Goal: Information Seeking & Learning: Find specific fact

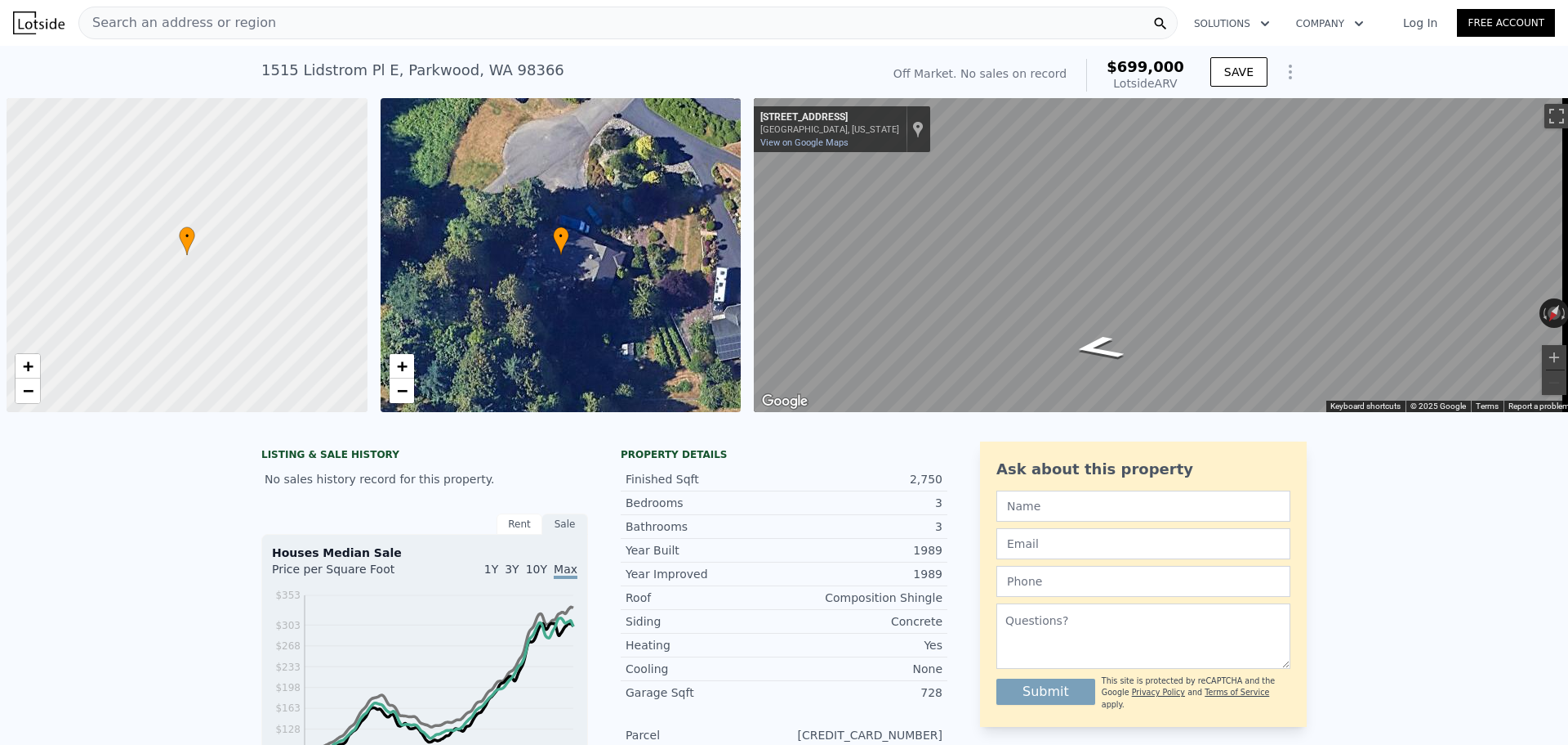
scroll to position [0, 6]
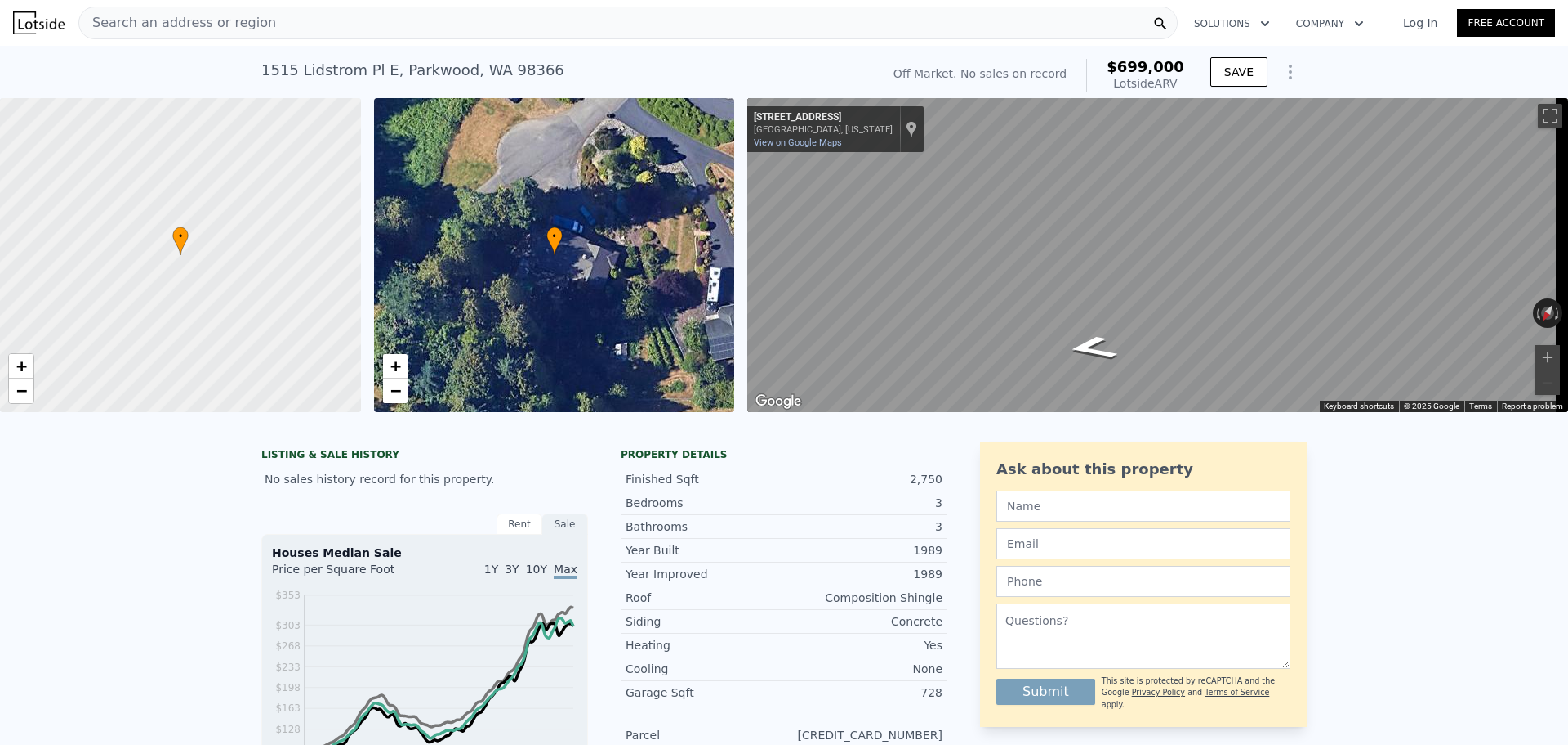
click at [268, 21] on div "Search an address or region" at bounding box center [628, 23] width 1099 height 33
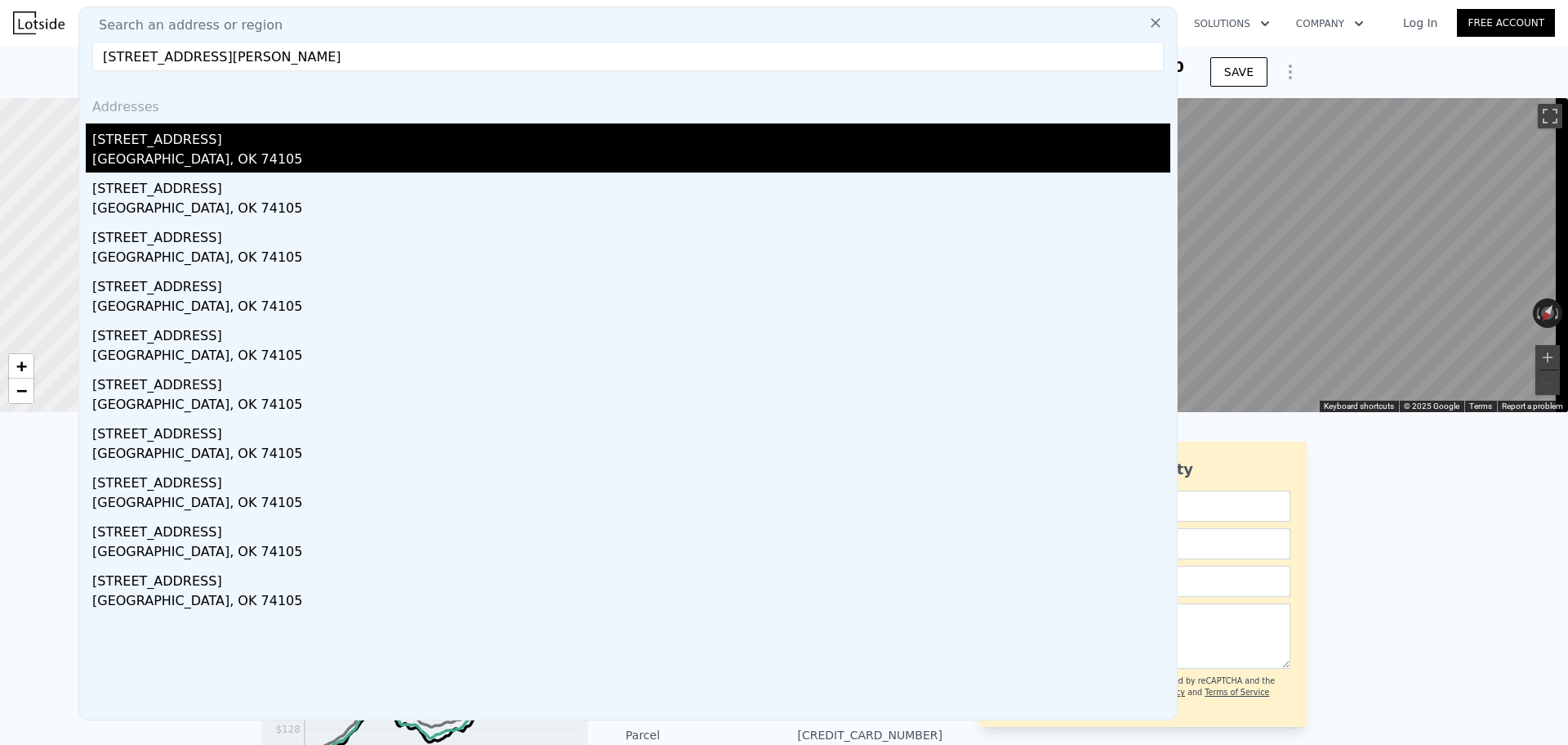
type input "[STREET_ADDRESS][PERSON_NAME]"
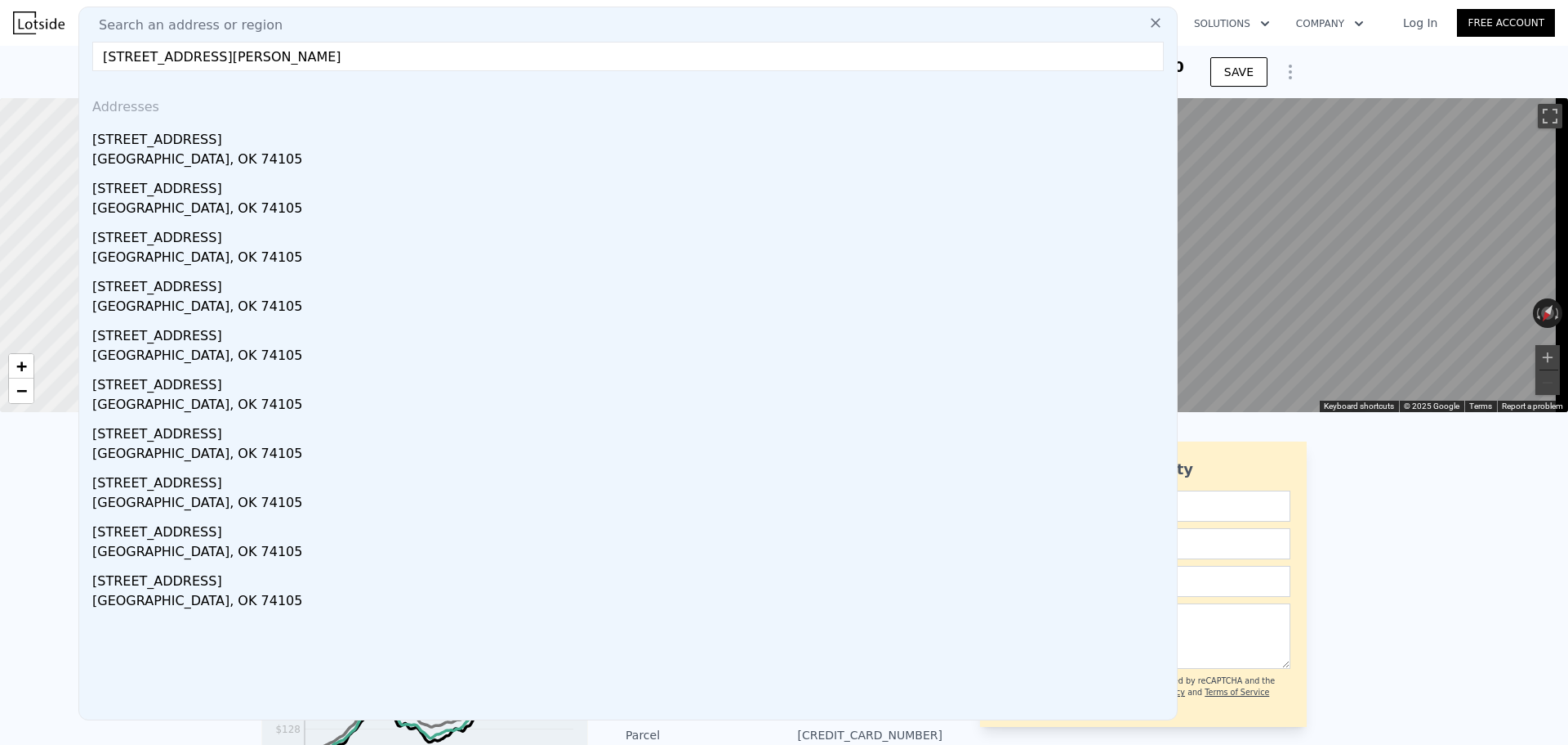
drag, startPoint x: 265, startPoint y: 135, endPoint x: 267, endPoint y: 126, distance: 9.2
click at [266, 135] on div "[STREET_ADDRESS]" at bounding box center [632, 137] width 1078 height 27
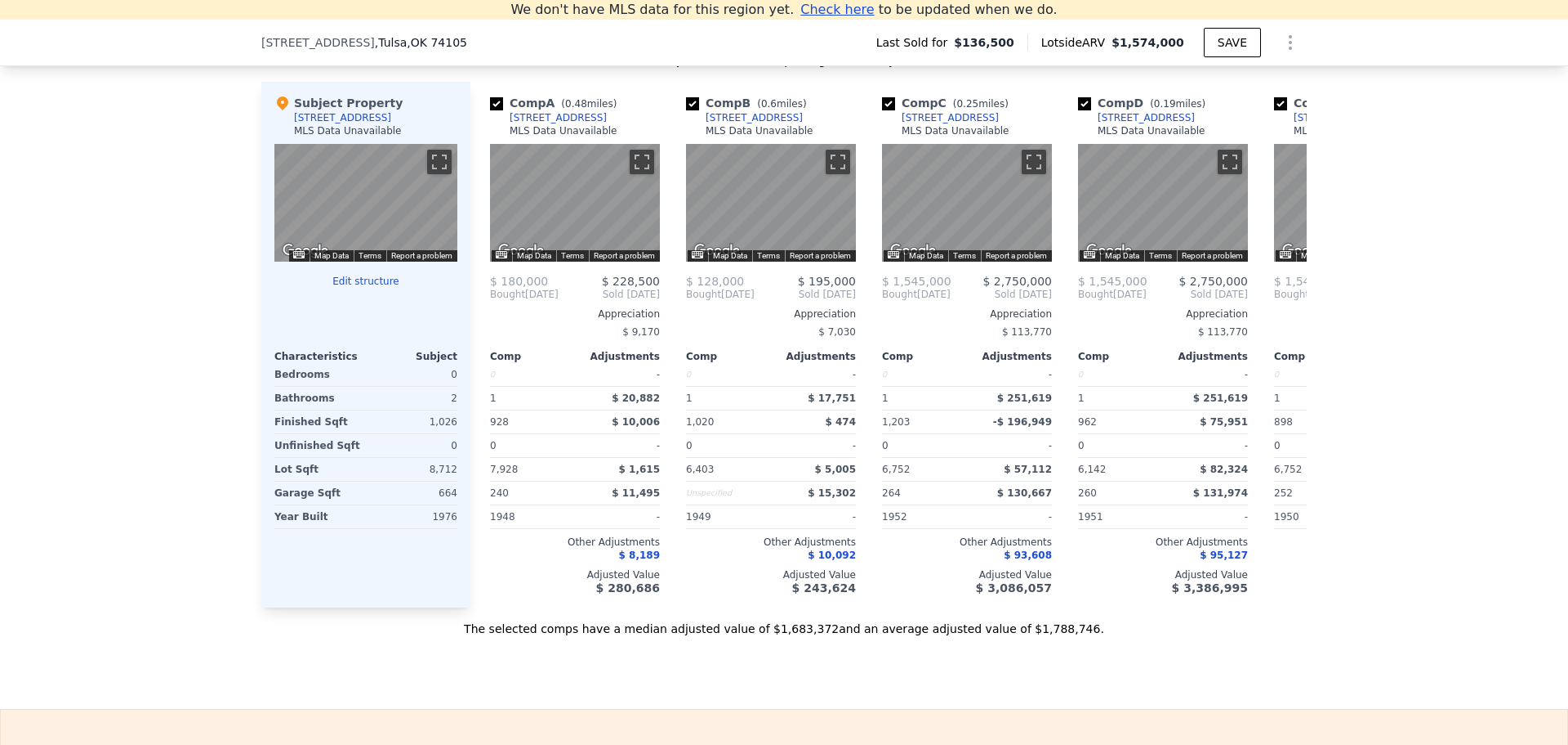
scroll to position [1697, 0]
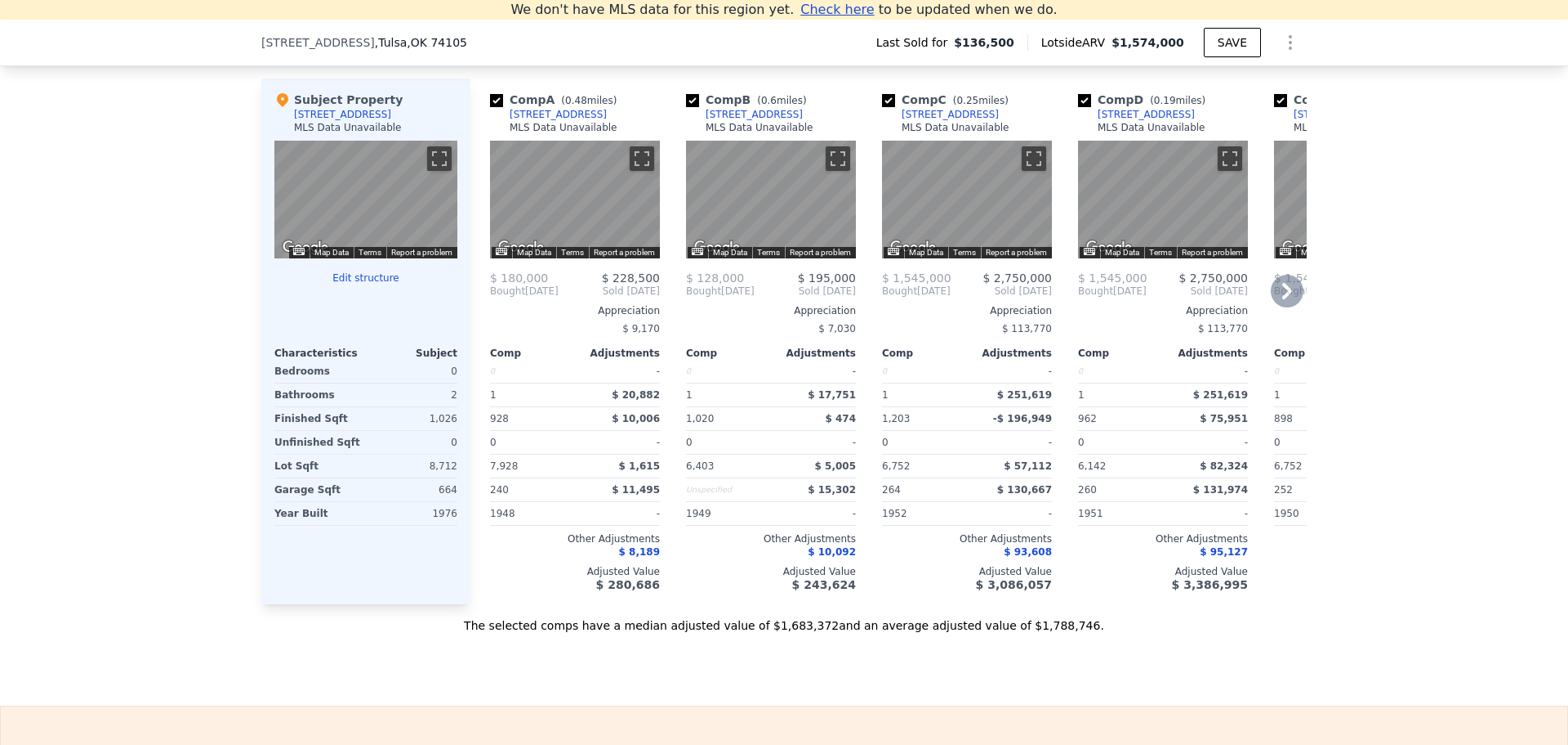
click at [944, 121] on div "[STREET_ADDRESS]" at bounding box center [950, 115] width 97 height 13
click at [1284, 298] on icon at bounding box center [1287, 291] width 33 height 33
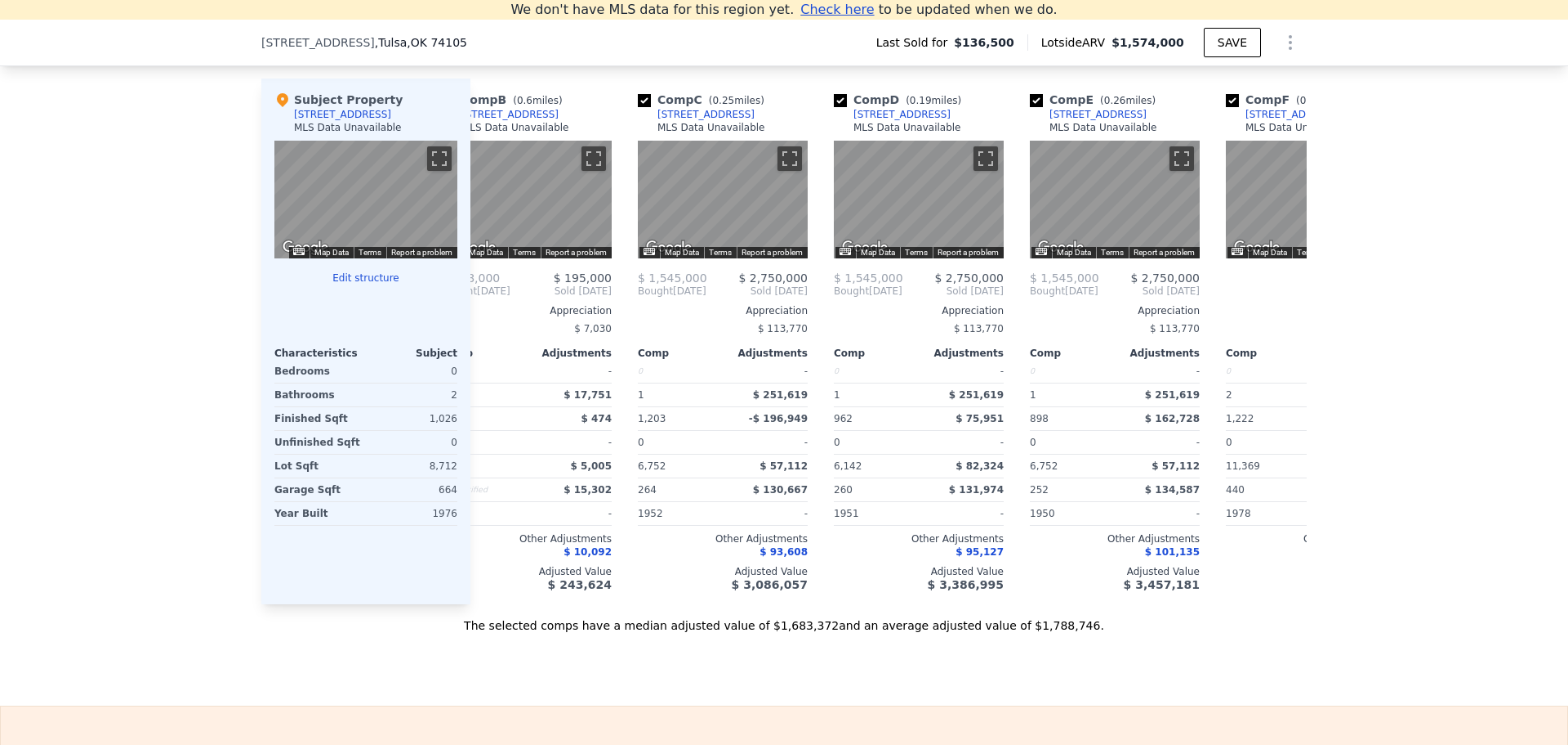
scroll to position [0, 392]
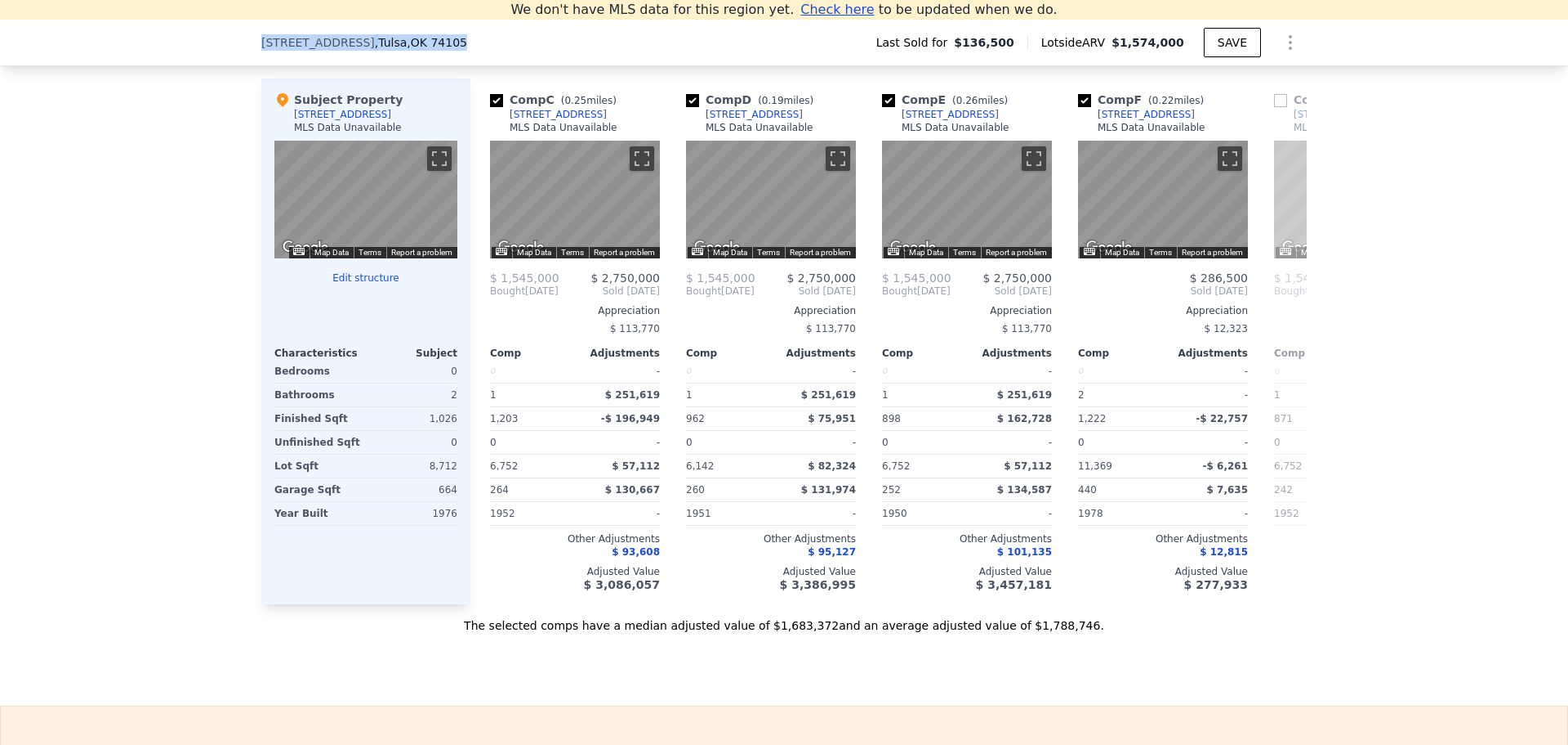
drag, startPoint x: 431, startPoint y: 36, endPoint x: 223, endPoint y: 37, distance: 208.0
click at [223, 37] on div "[STREET_ADDRESS] Last Sold for $136,500 Lotside ARV $1,574,000 SAVE" at bounding box center [784, 42] width 1568 height 47
copy div "[STREET_ADDRESS]"
click at [485, 299] on icon at bounding box center [490, 291] width 10 height 17
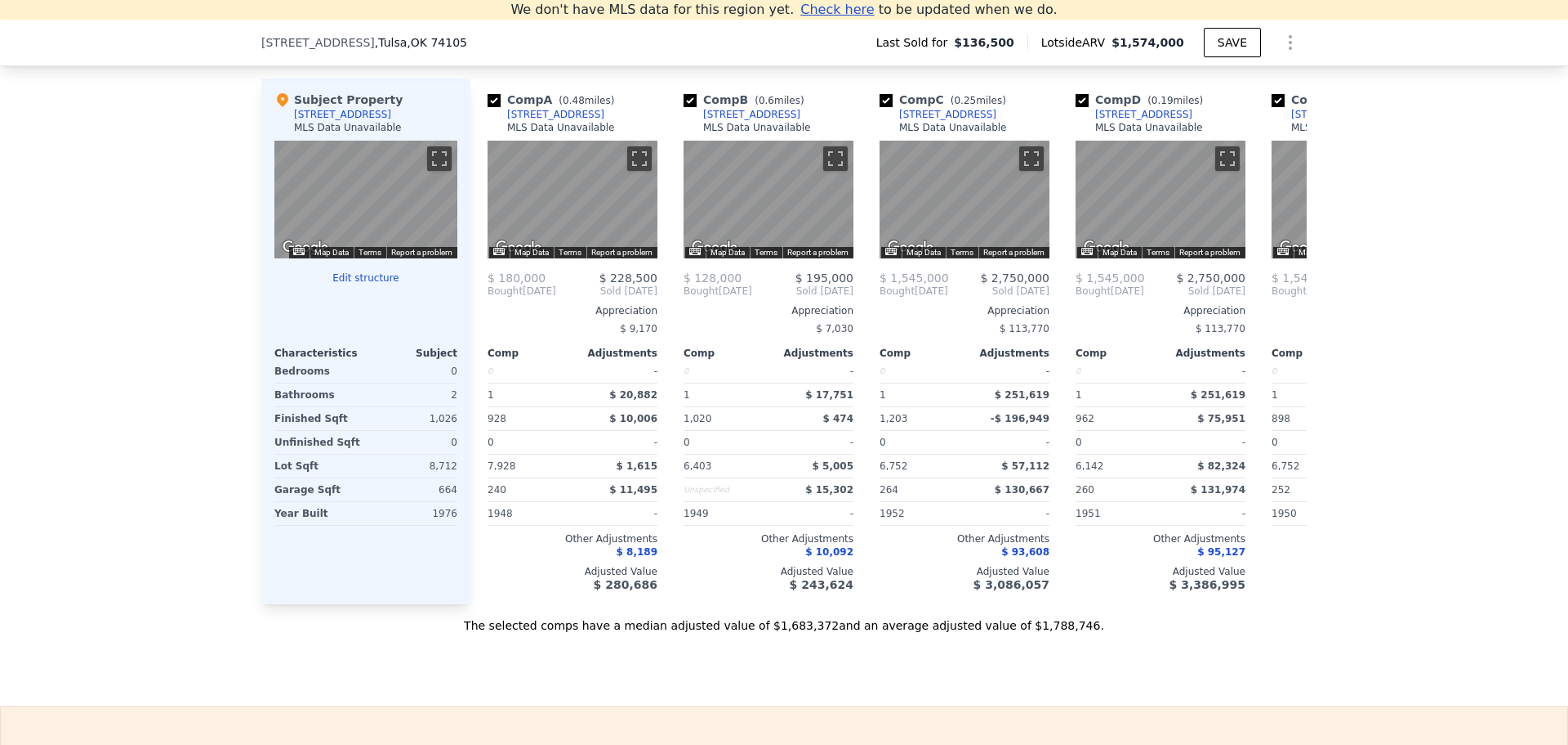
scroll to position [0, 0]
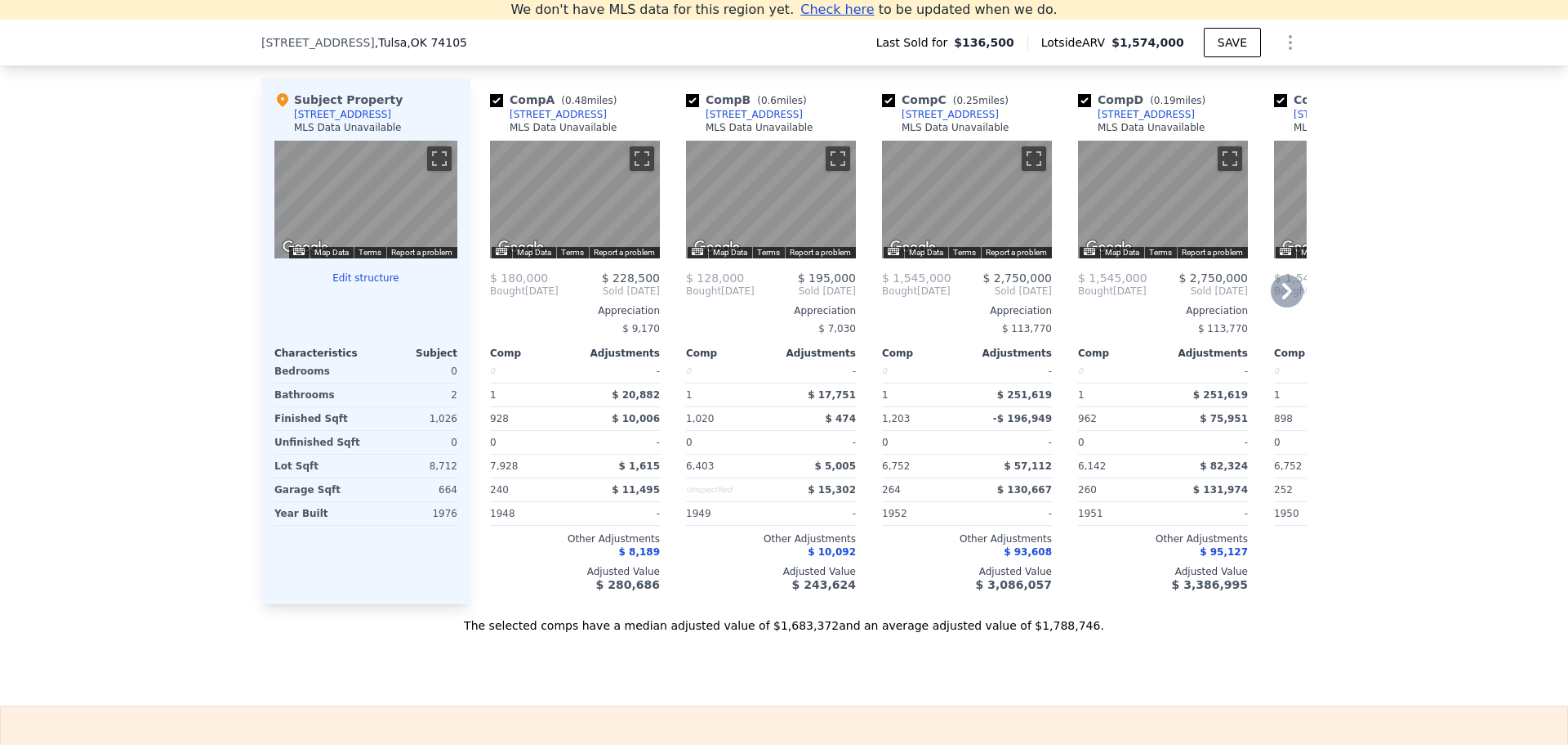
click at [1283, 295] on icon at bounding box center [1287, 291] width 33 height 33
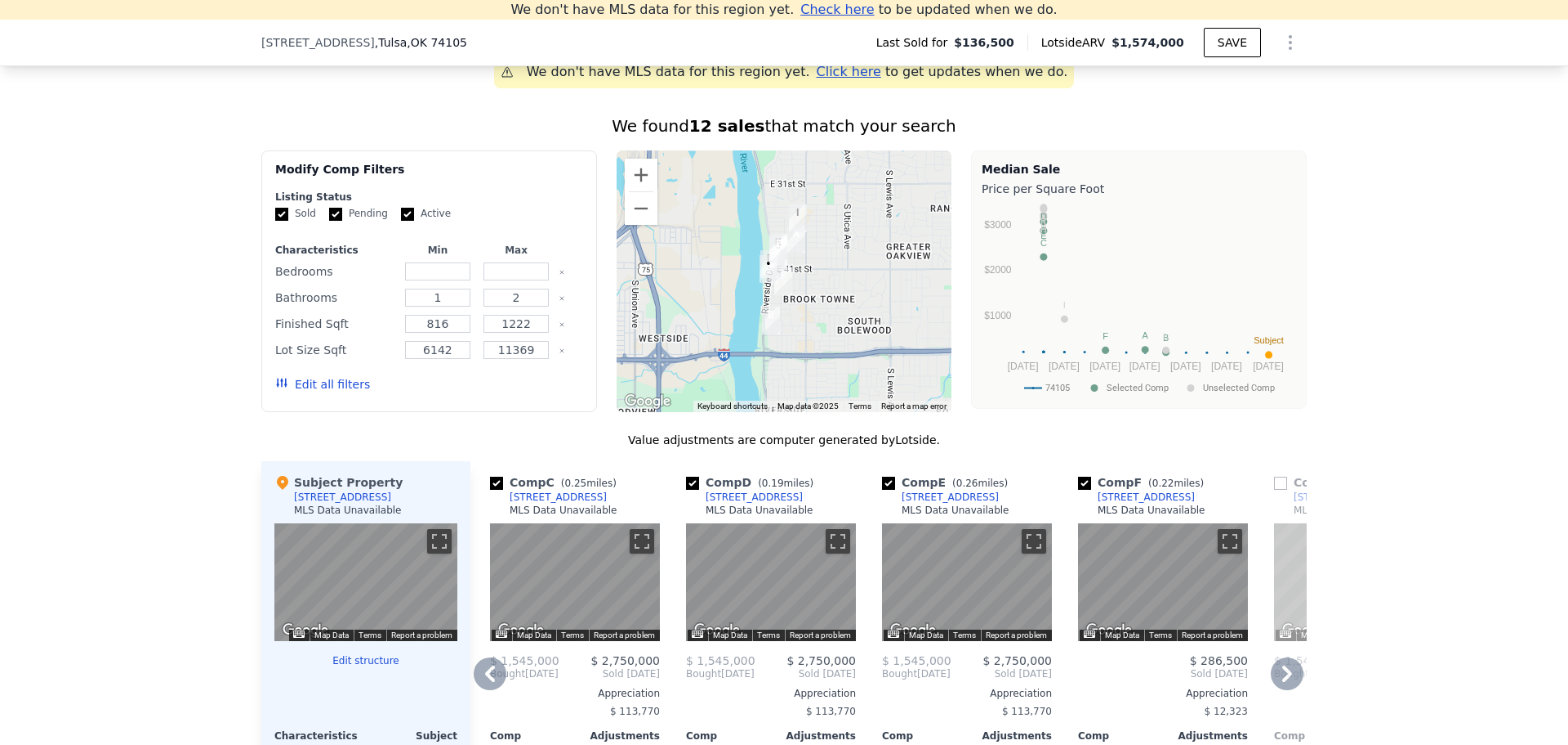
scroll to position [1289, 0]
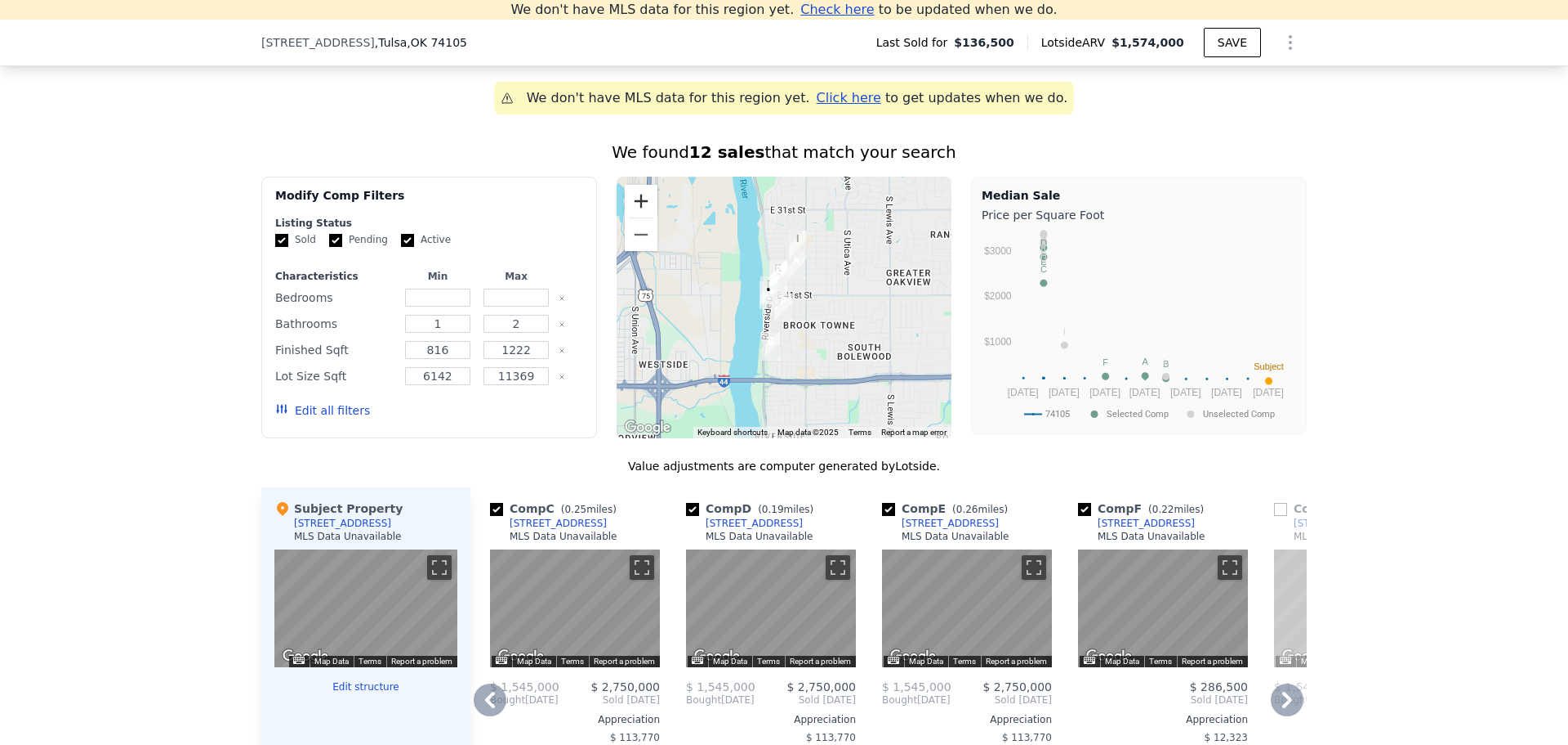
click at [636, 212] on button "Zoom in" at bounding box center [641, 201] width 33 height 33
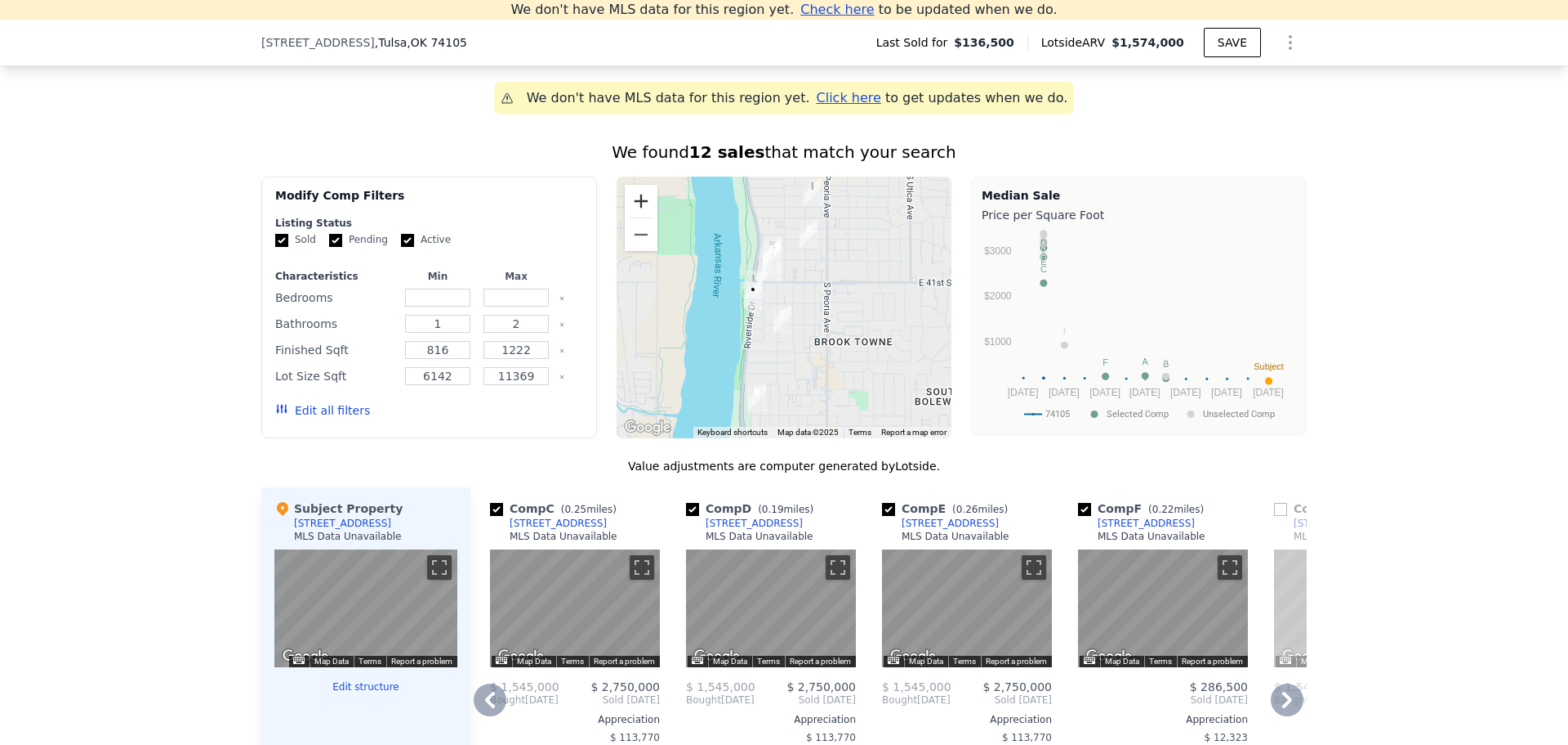
click at [633, 211] on button "Zoom in" at bounding box center [641, 201] width 33 height 33
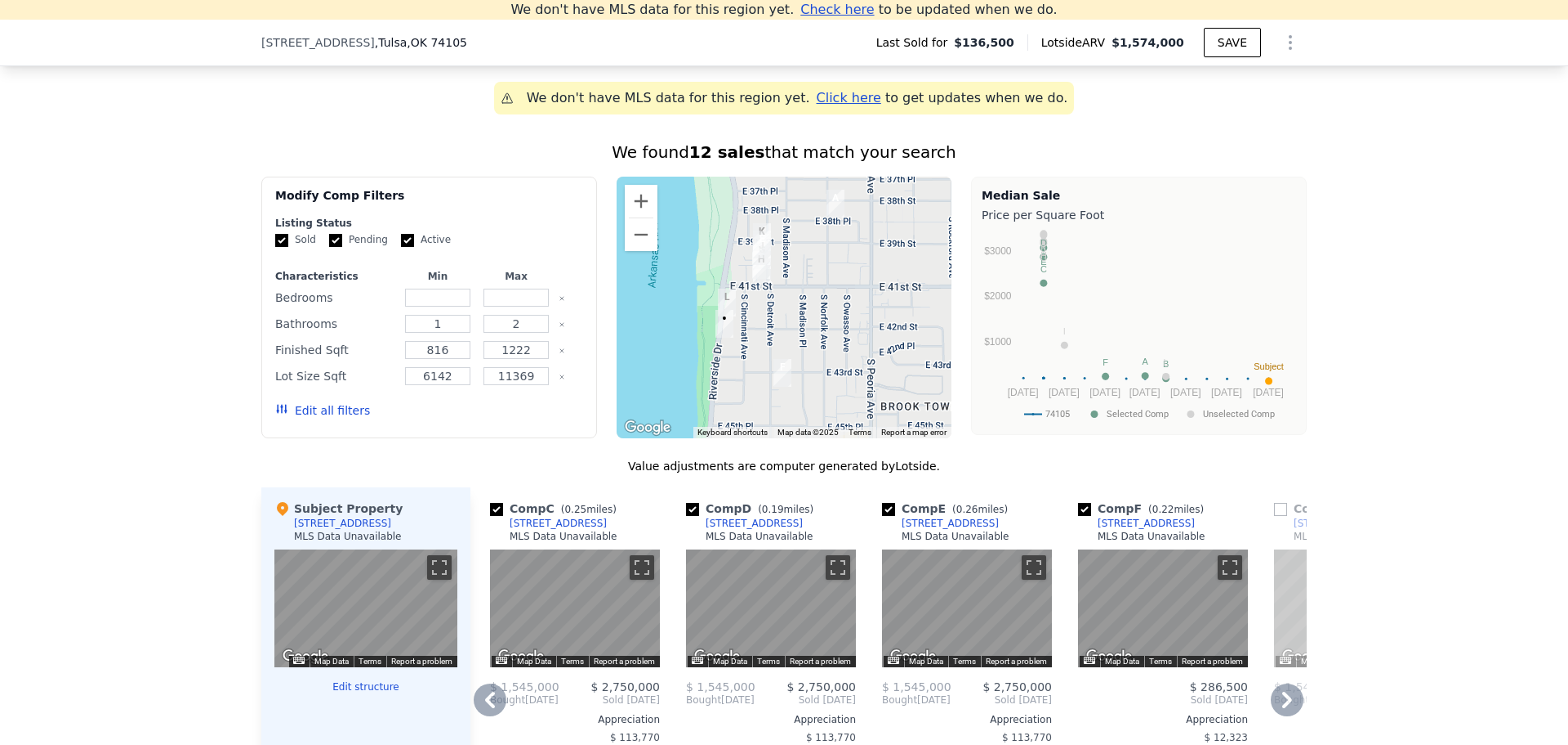
drag, startPoint x: 812, startPoint y: 300, endPoint x: 801, endPoint y: 351, distance: 52.2
click at [811, 350] on div at bounding box center [785, 306] width 336 height 261
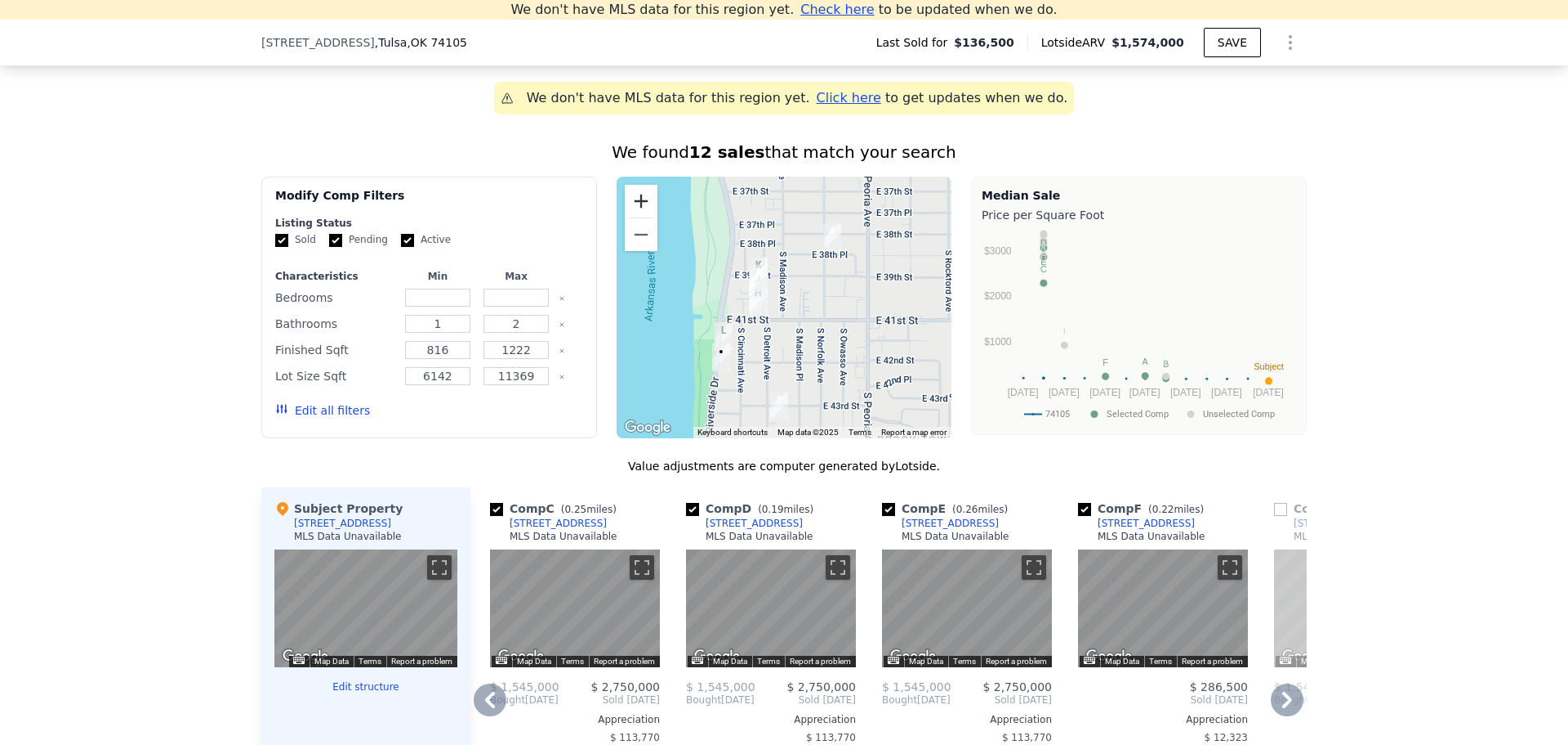
click at [631, 206] on button "Zoom in" at bounding box center [641, 201] width 33 height 33
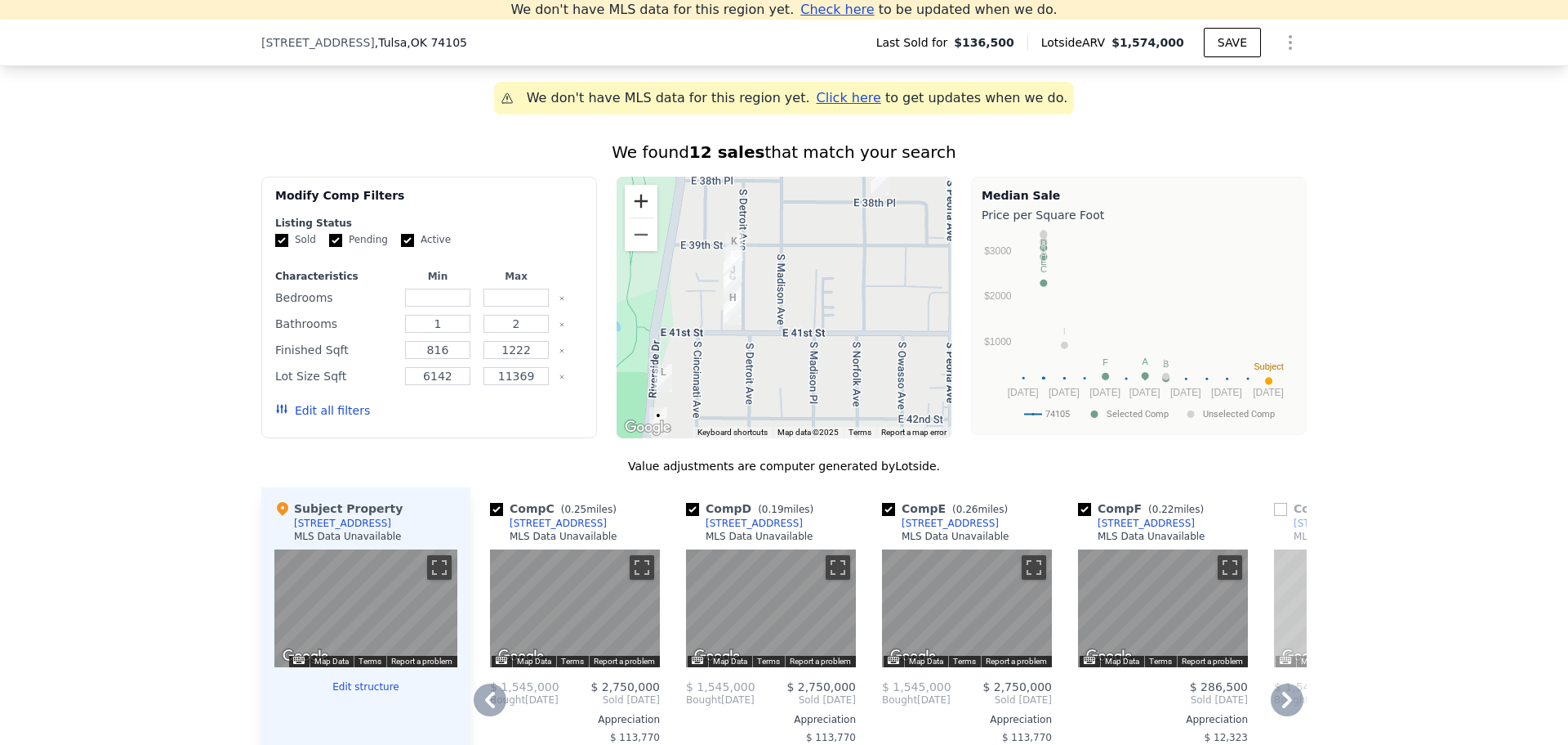
click at [631, 206] on button "Zoom in" at bounding box center [641, 201] width 33 height 33
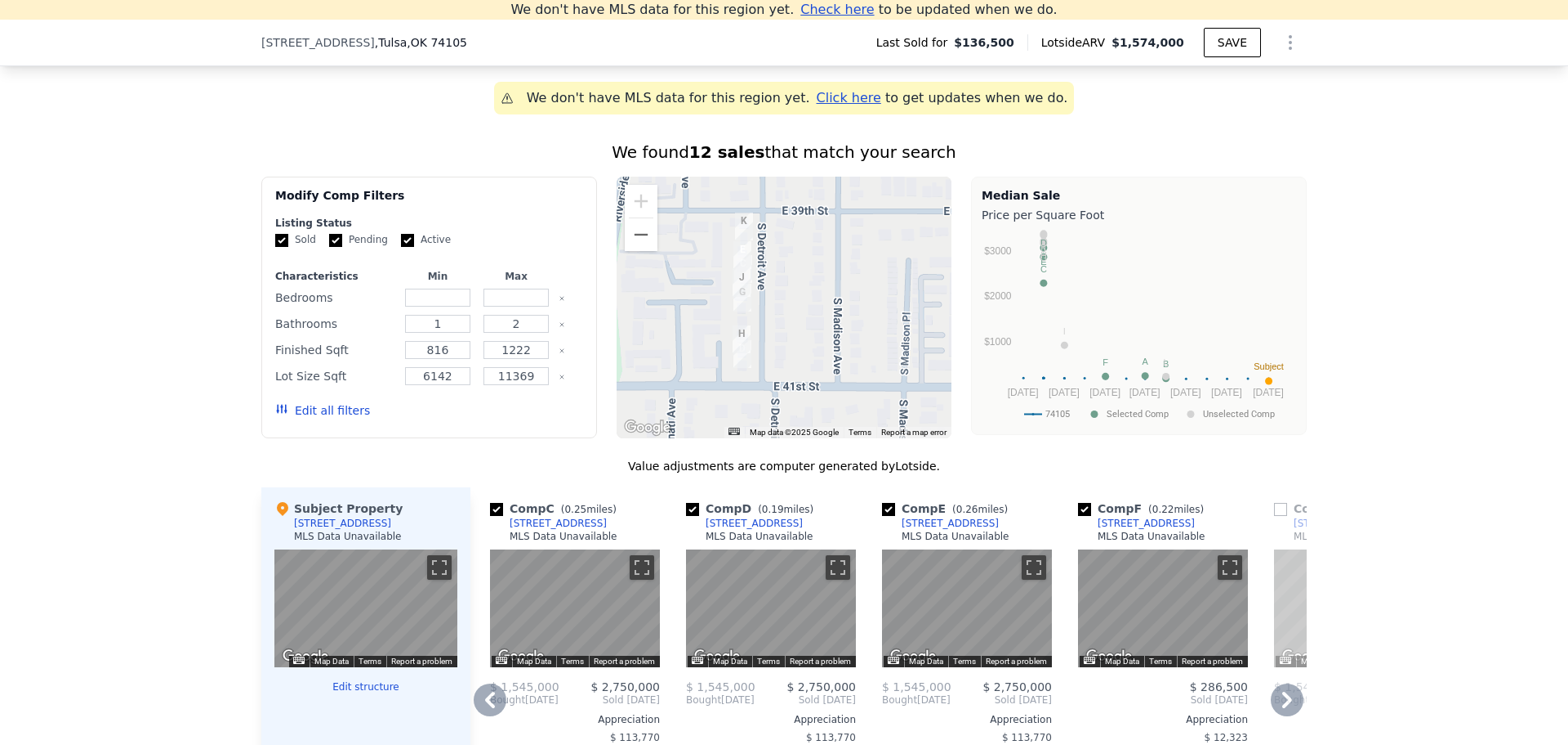
drag, startPoint x: 737, startPoint y: 288, endPoint x: 804, endPoint y: 319, distance: 73.8
click at [803, 318] on div at bounding box center [785, 306] width 336 height 261
click at [637, 248] on button "Zoom out" at bounding box center [641, 235] width 33 height 33
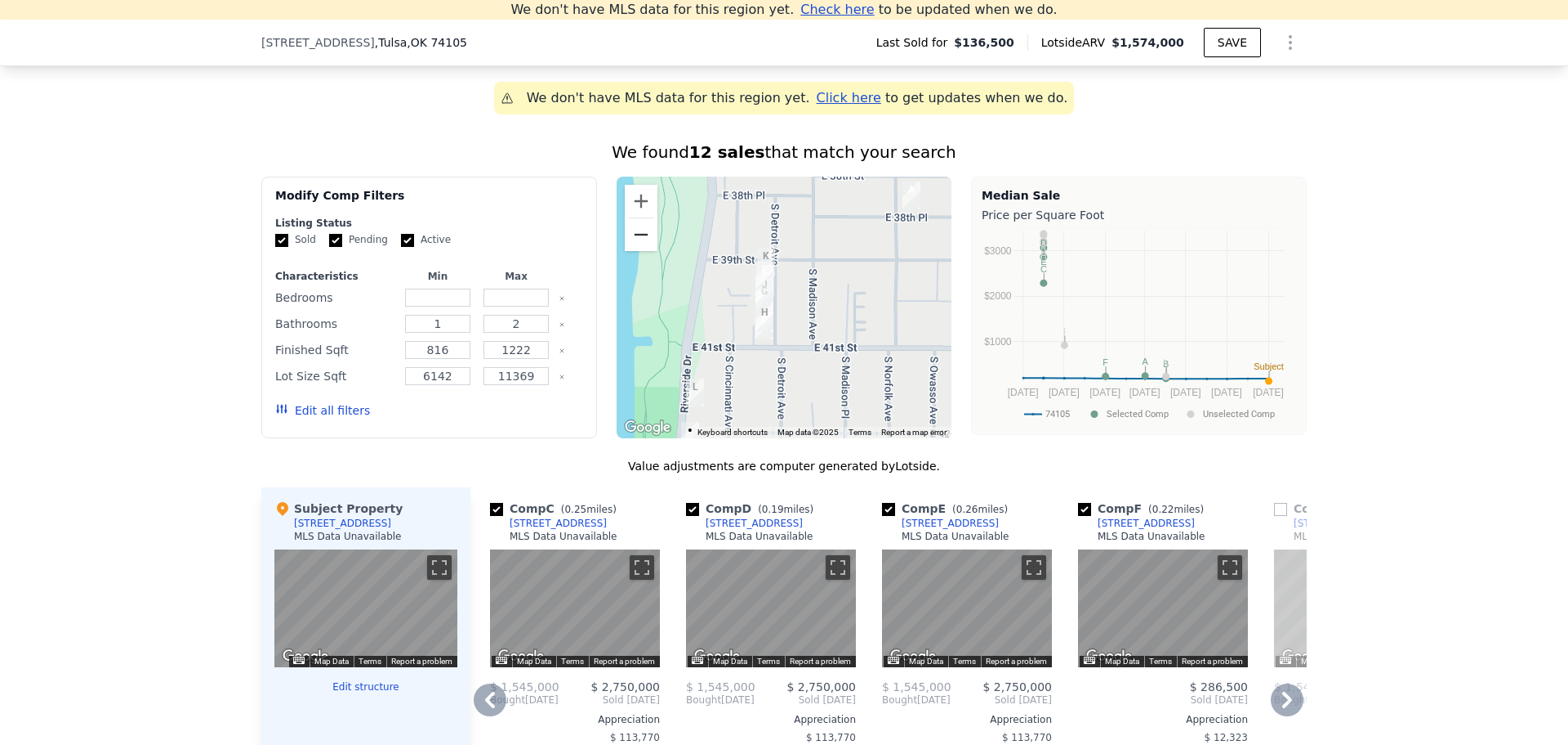
click at [637, 248] on button "Zoom out" at bounding box center [641, 235] width 33 height 33
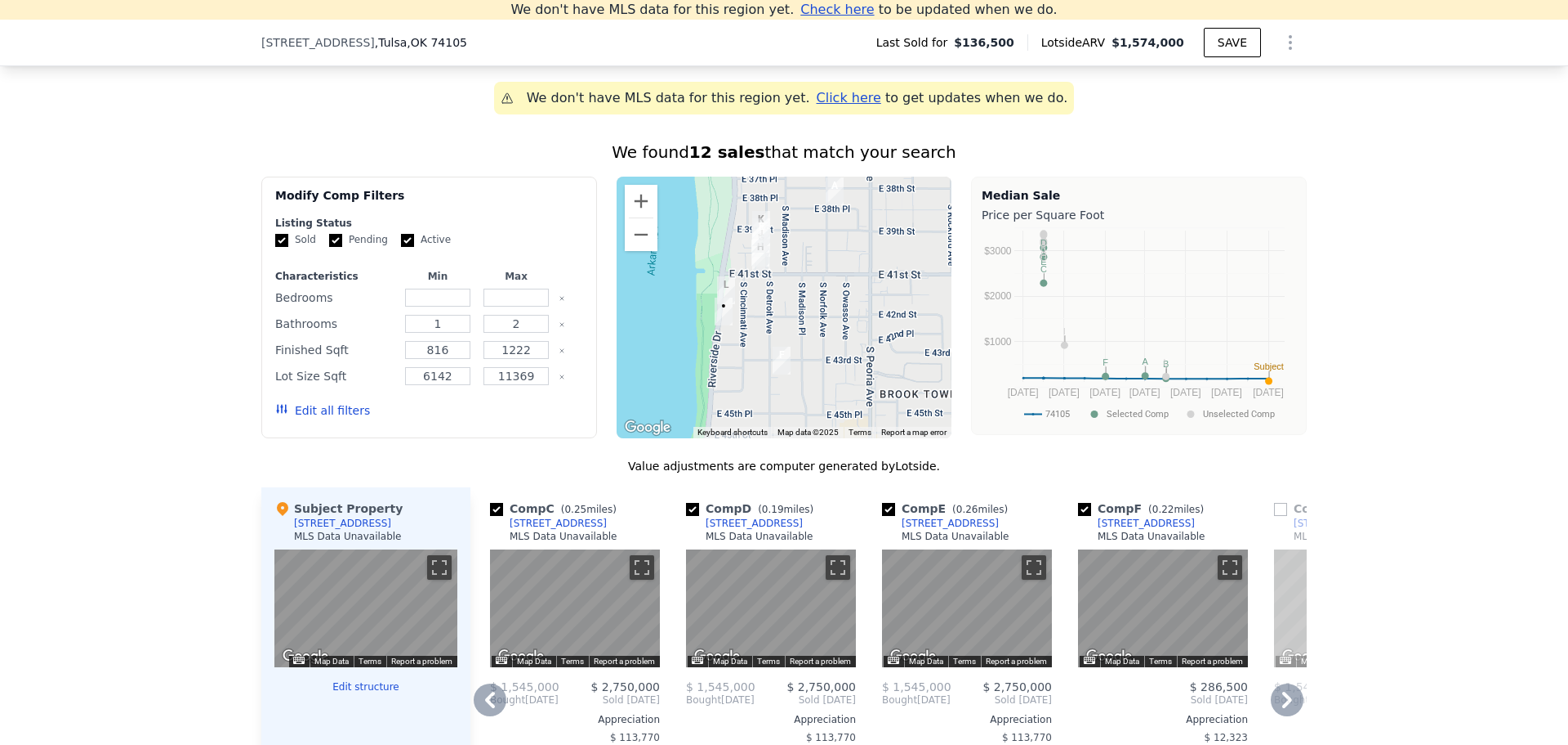
drag, startPoint x: 865, startPoint y: 328, endPoint x: 856, endPoint y: 279, distance: 49.8
click at [856, 279] on div at bounding box center [785, 306] width 336 height 261
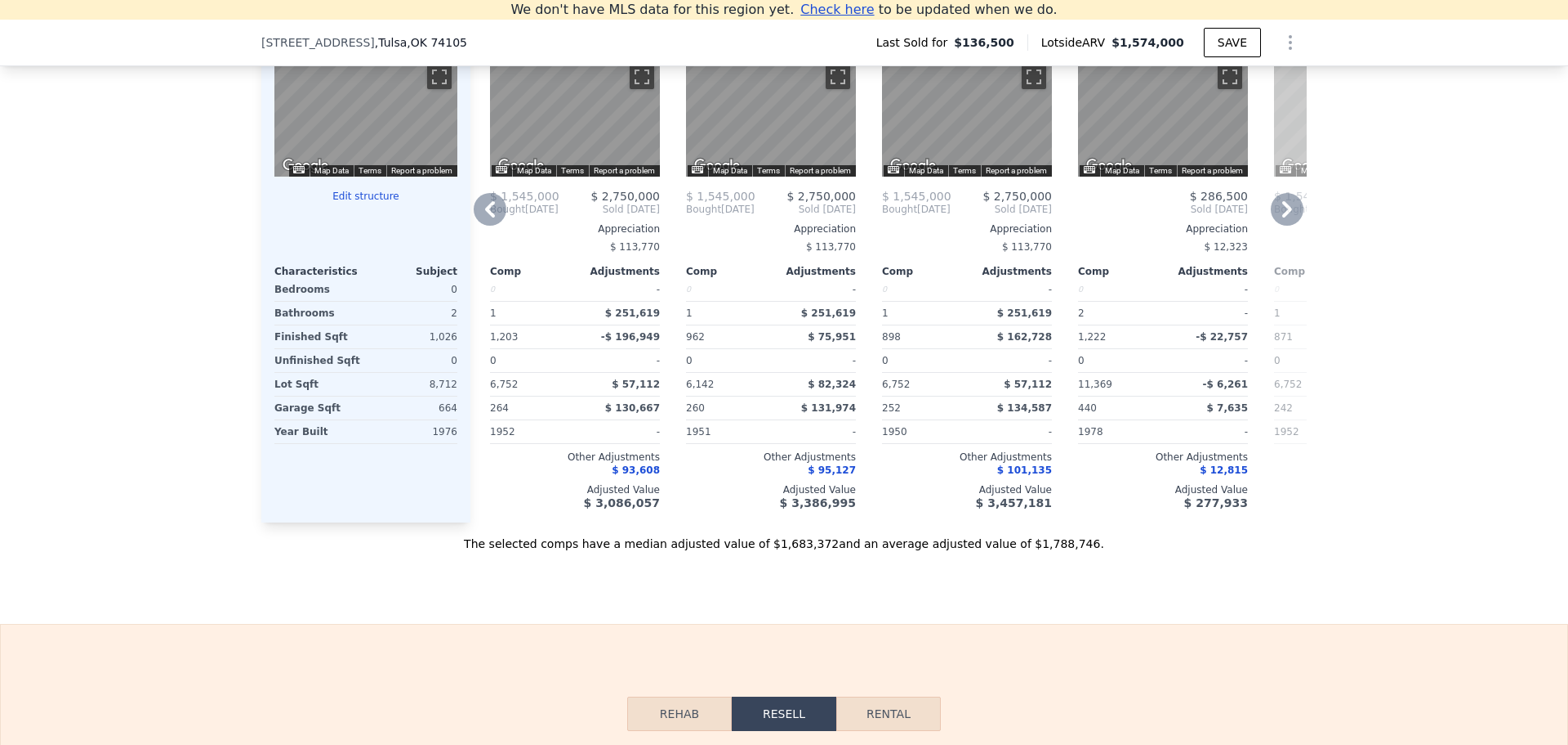
scroll to position [1697, 0]
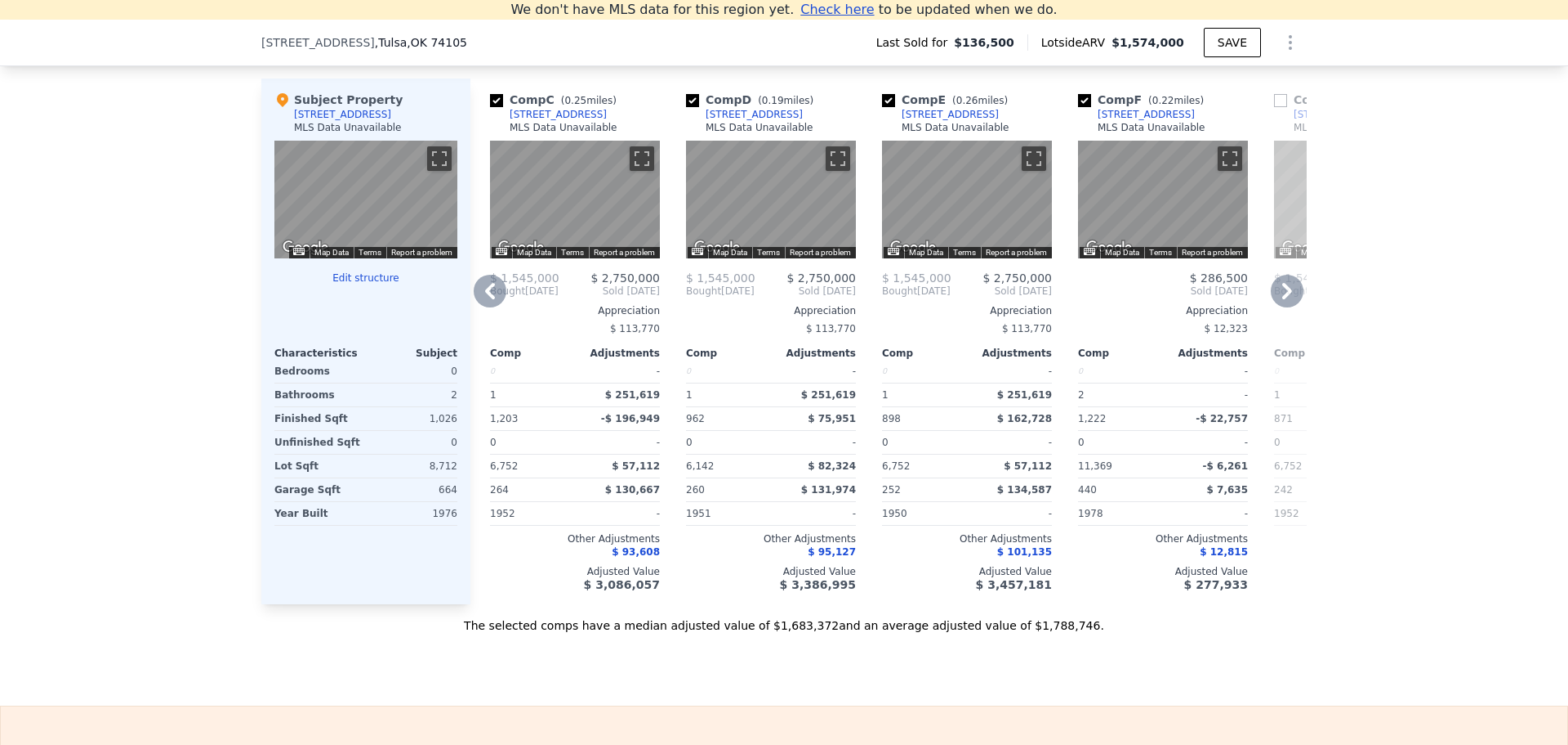
click at [931, 121] on div "[STREET_ADDRESS]" at bounding box center [950, 115] width 97 height 13
drag, startPoint x: 438, startPoint y: 41, endPoint x: 249, endPoint y: 41, distance: 189.0
click at [250, 41] on div "[STREET_ADDRESS] Last Sold for $136,500 Lotside ARV $1,574,000 SAVE" at bounding box center [784, 42] width 1568 height 47
drag, startPoint x: 286, startPoint y: 41, endPoint x: 419, endPoint y: -1, distance: 139.5
click at [419, 0] on html "Search an address or region Solutions Company Open main menu Log In Free Accoun…" at bounding box center [784, 372] width 1568 height 745
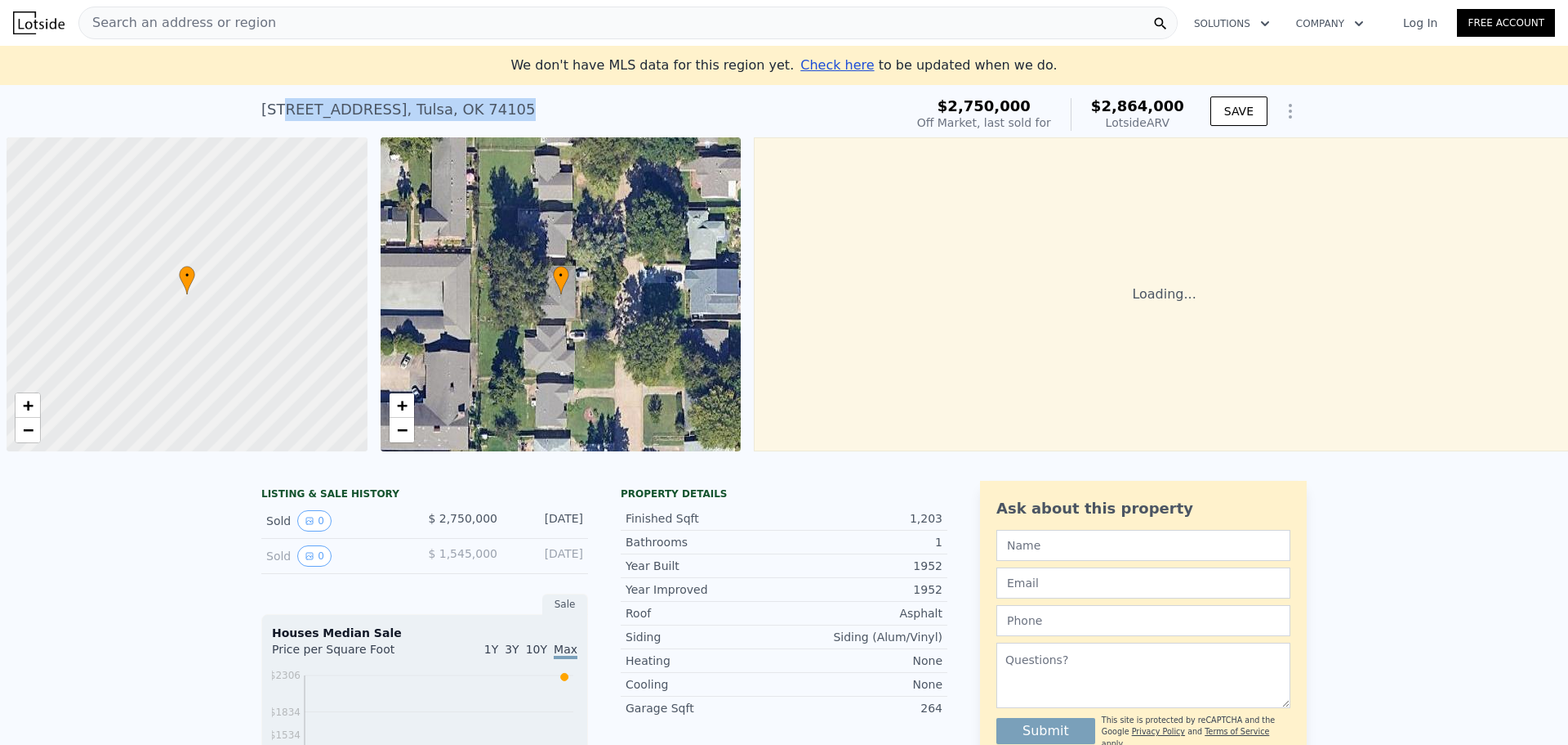
scroll to position [0, 6]
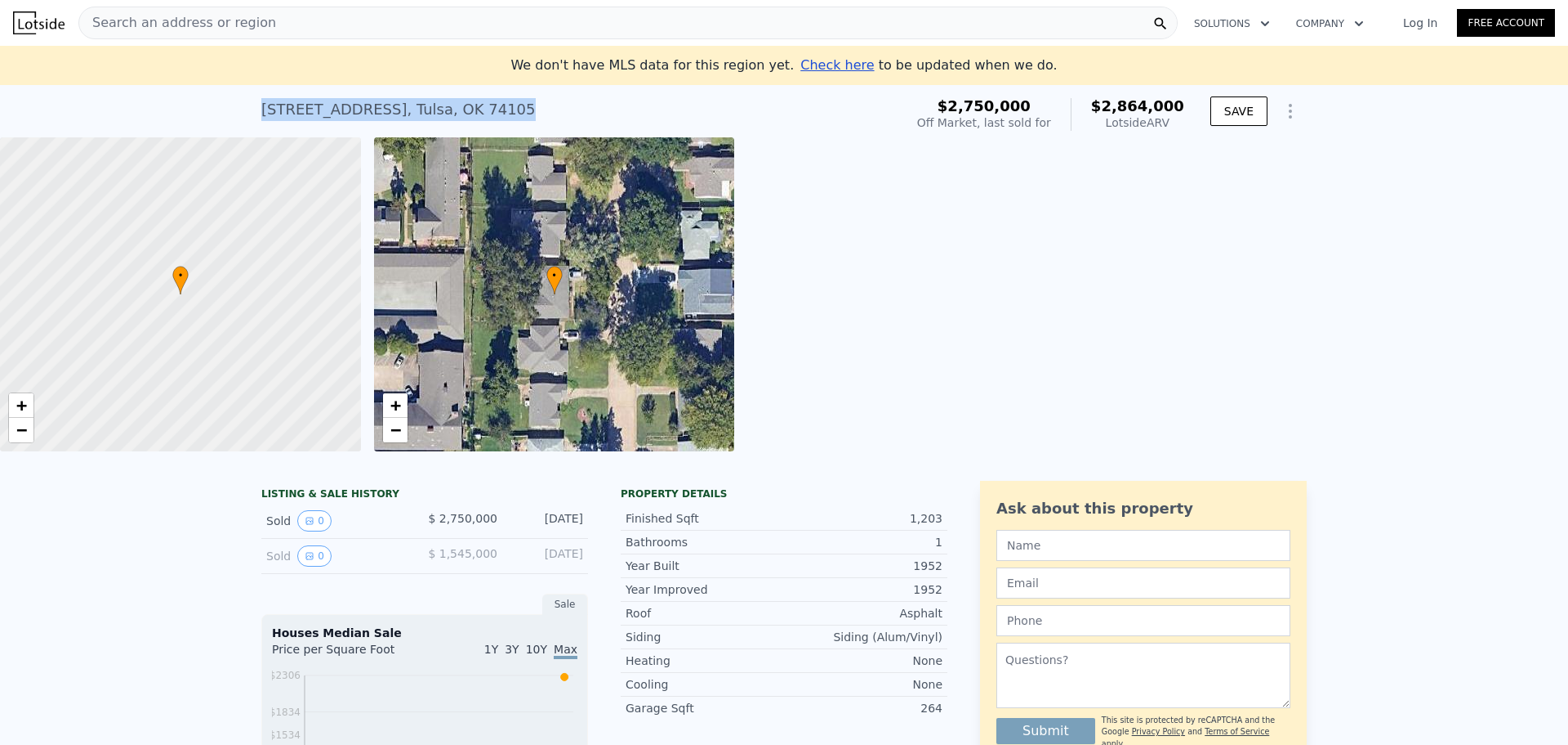
drag, startPoint x: 393, startPoint y: 106, endPoint x: 255, endPoint y: 107, distance: 138.0
click at [261, 107] on div "3920 S Detroit Ave , Tulsa , OK 74105 Sold Oct 2024 for $2.750m (~ARV $2.864m )" at bounding box center [580, 115] width 636 height 46
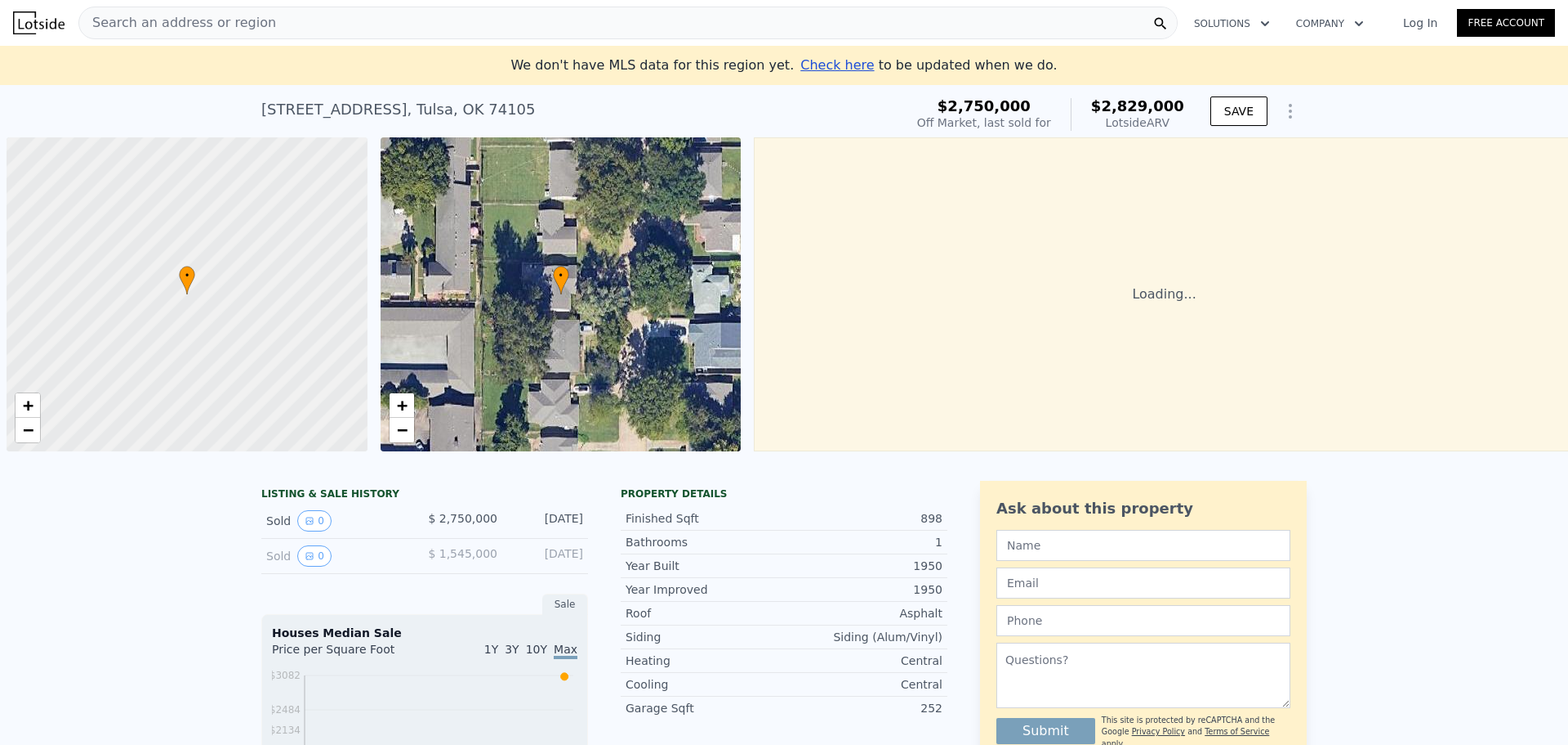
scroll to position [0, 6]
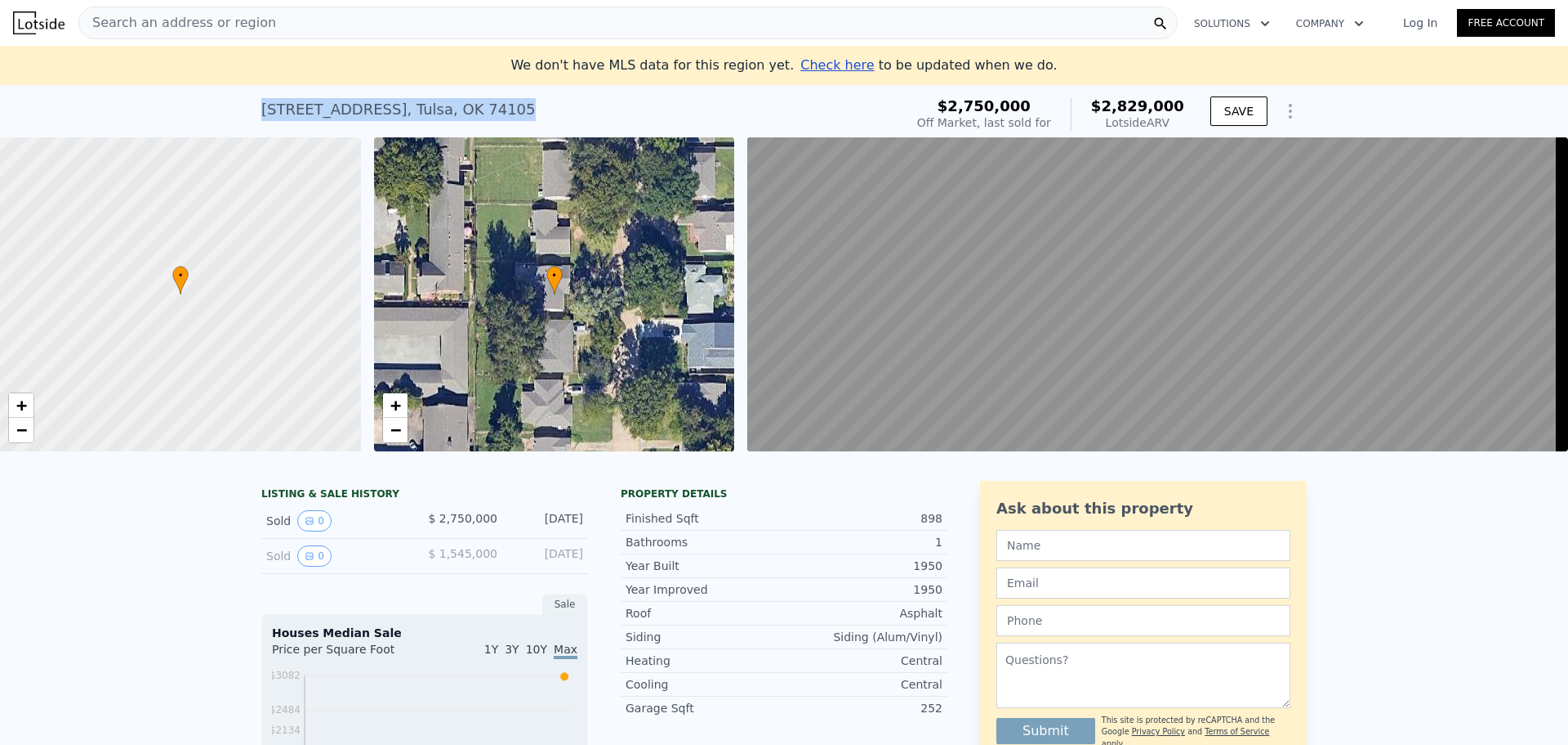
drag, startPoint x: 493, startPoint y: 110, endPoint x: 198, endPoint y: 113, distance: 295.0
click at [198, 113] on div "3916 S Detroit Ave , Tulsa , OK 74105 Sold Oct 2024 for $2.750m (~ARV $2.829m )…" at bounding box center [784, 111] width 1568 height 52
